Goal: Check status: Check status

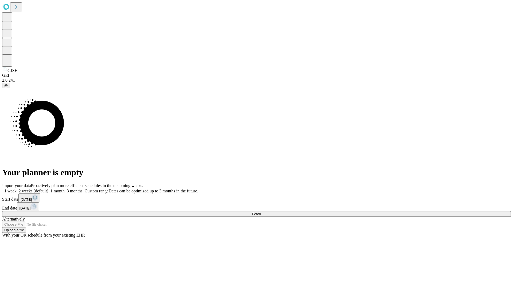
click at [261, 212] on span "Fetch" at bounding box center [256, 214] width 9 height 4
